Goal: Check status: Check status

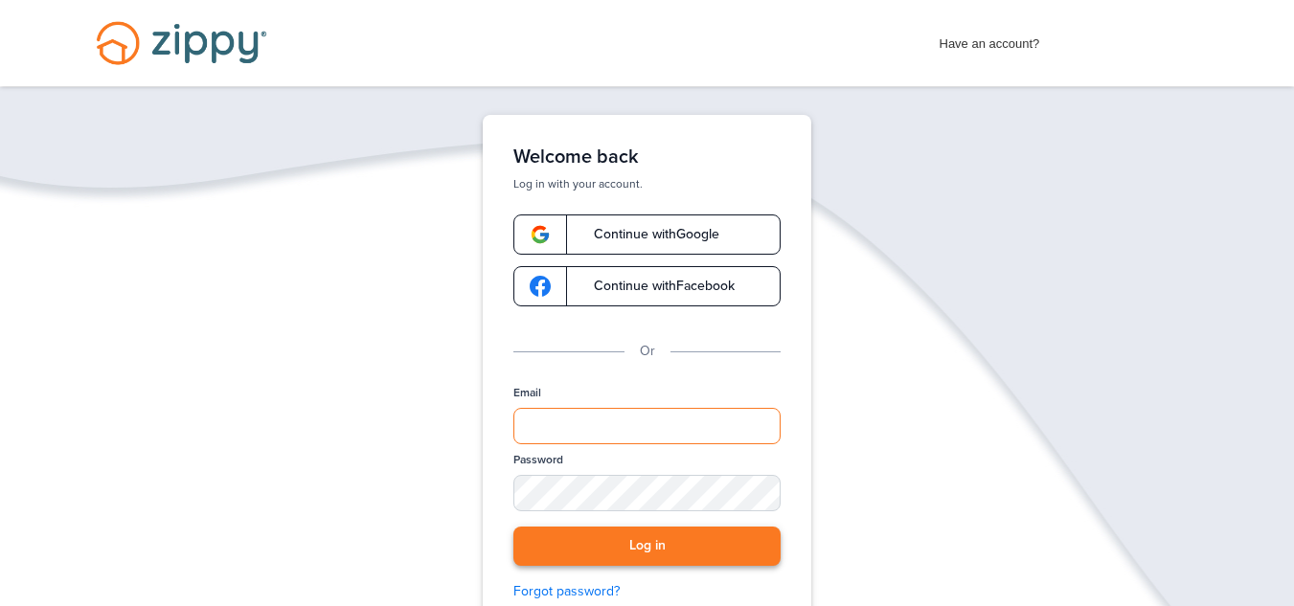
type input "**********"
click at [718, 538] on button "Log in" at bounding box center [646, 546] width 267 height 39
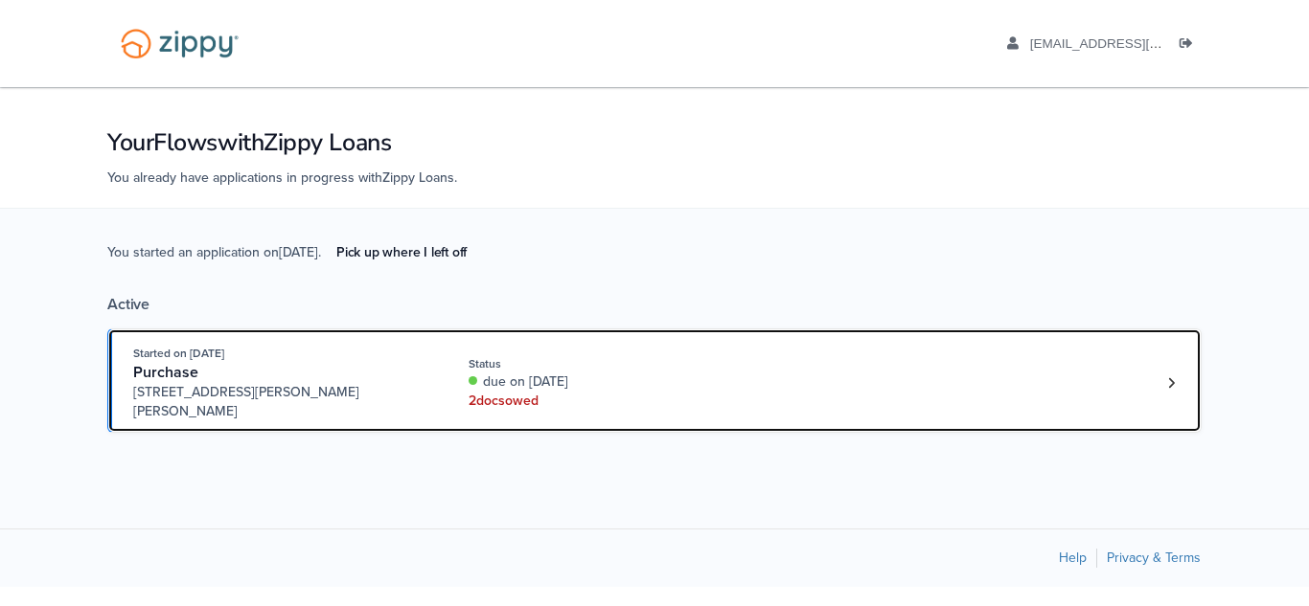
click at [697, 393] on div "2 doc s owed" at bounding box center [596, 401] width 256 height 19
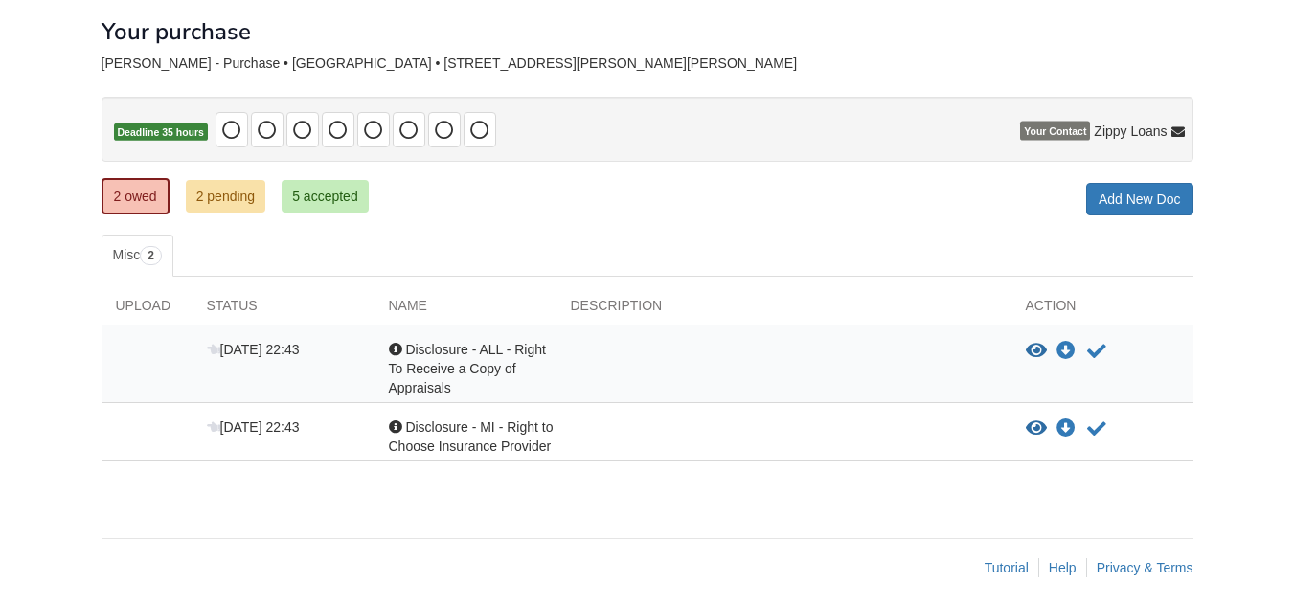
scroll to position [105, 0]
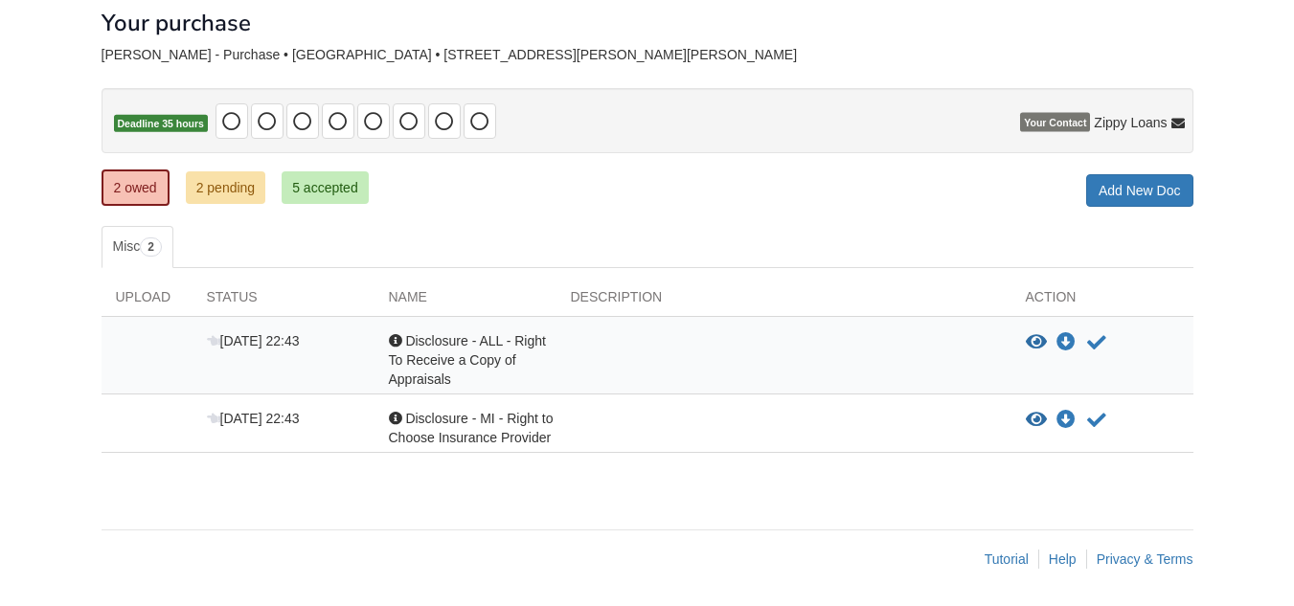
drag, startPoint x: 1299, startPoint y: 314, endPoint x: 1301, endPoint y: 453, distance: 138.9
click at [1293, 453] on html "griffin7jackson@gmail.com Logout" at bounding box center [647, 251] width 1294 height 713
click at [1082, 344] on div "Acknowledge receipt of document" at bounding box center [1095, 342] width 28 height 23
click at [1088, 343] on icon "Acknowledge receipt of document" at bounding box center [1096, 342] width 19 height 19
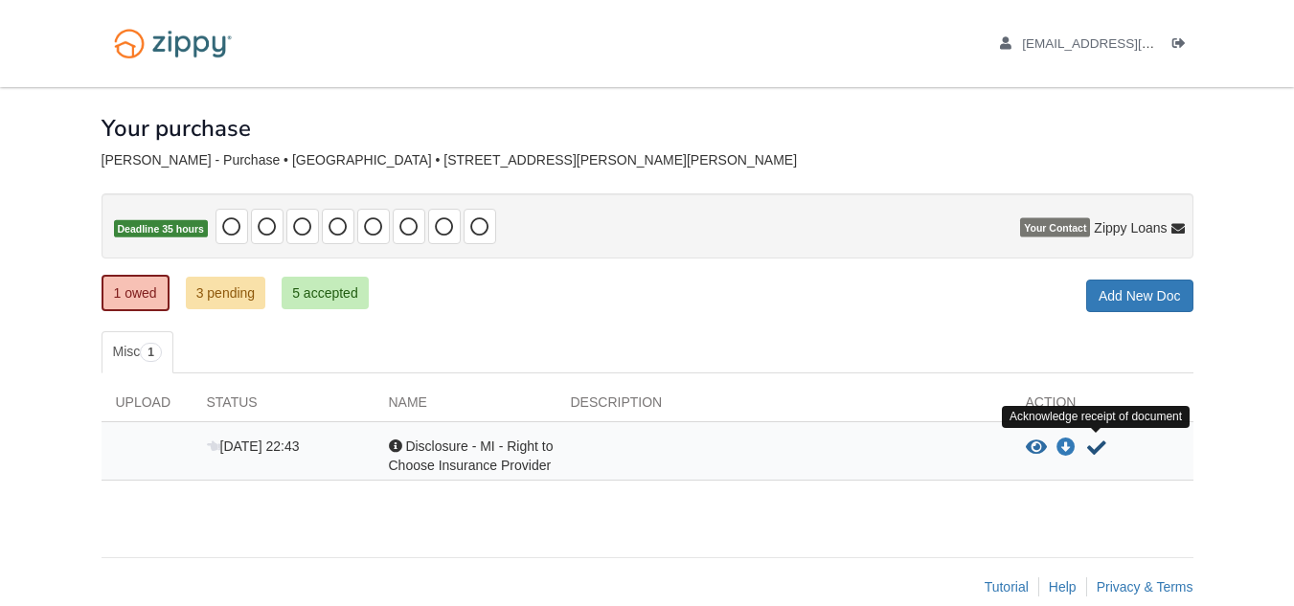
click at [1096, 453] on icon "Acknowledge receipt of document" at bounding box center [1096, 448] width 19 height 19
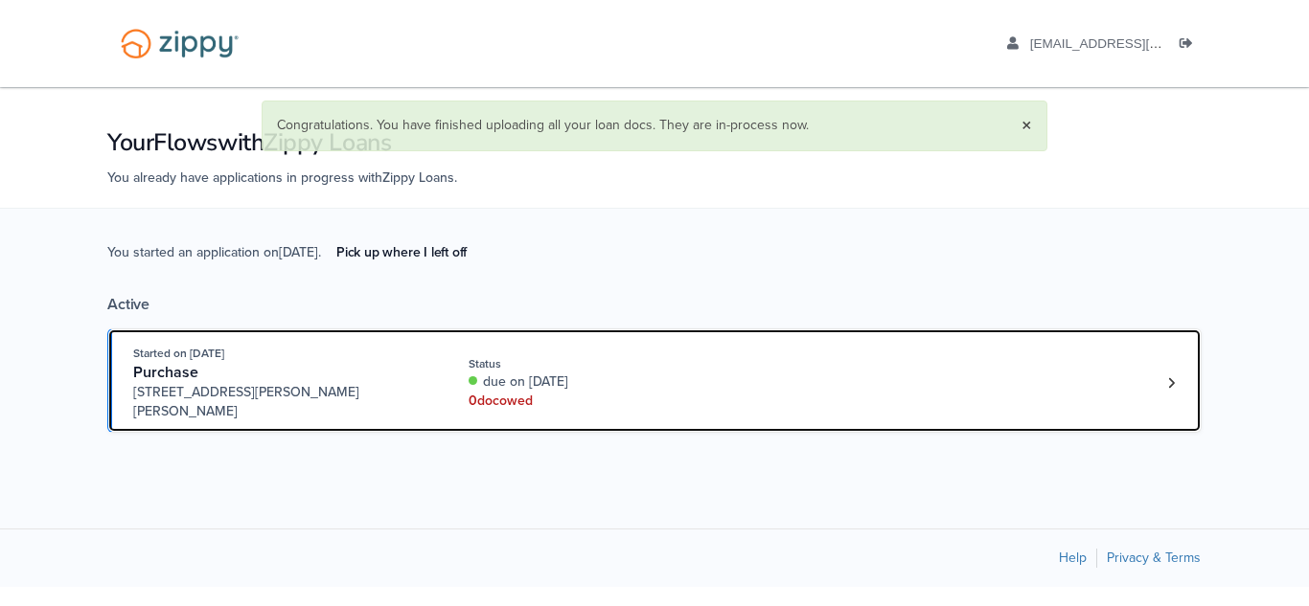
click at [560, 381] on div "due on [DATE]" at bounding box center [596, 382] width 256 height 19
